Goal: Task Accomplishment & Management: Use online tool/utility

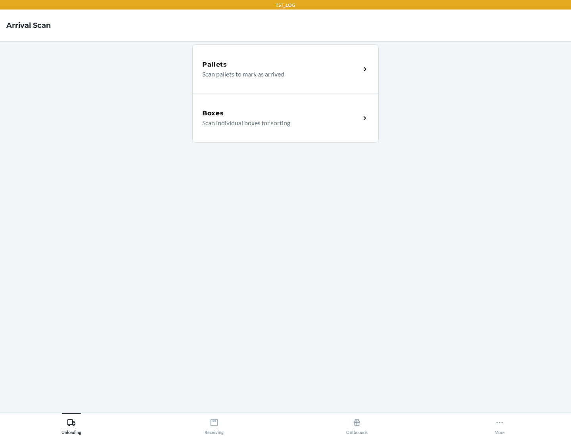
click at [281, 113] on div "Boxes" at bounding box center [281, 114] width 158 height 10
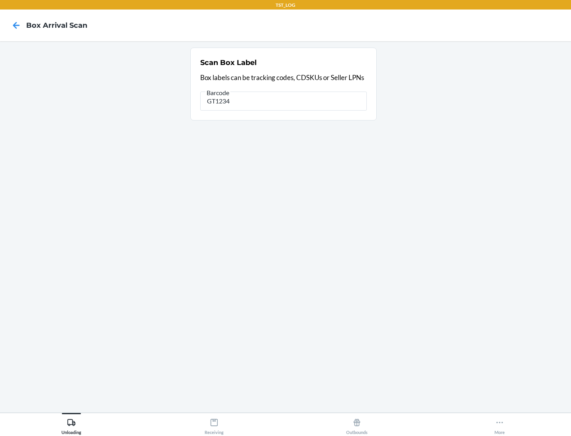
type input "GT1234"
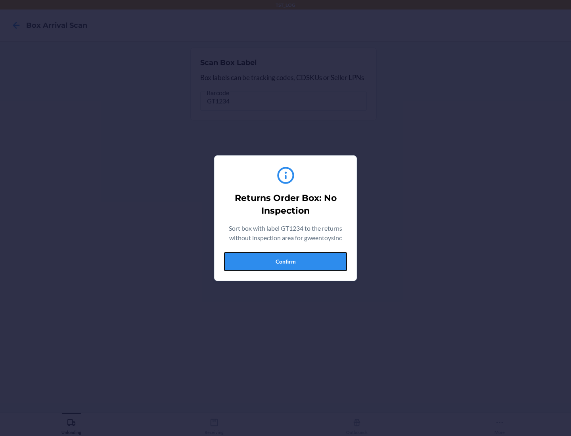
click at [286, 261] on button "Confirm" at bounding box center [285, 261] width 123 height 19
